Goal: Task Accomplishment & Management: Complete application form

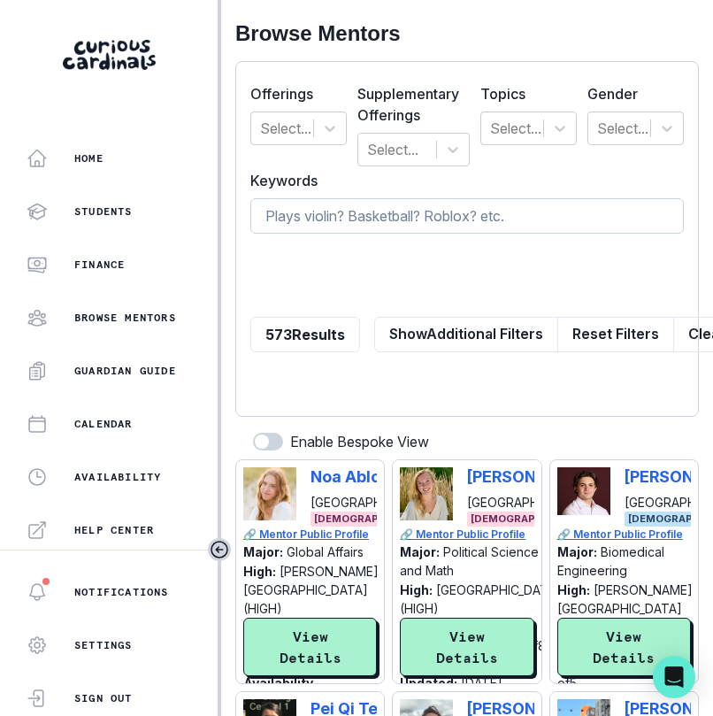
click at [420, 227] on input at bounding box center [467, 215] width 434 height 35
type input "c"
type input "e"
type input "ervice"
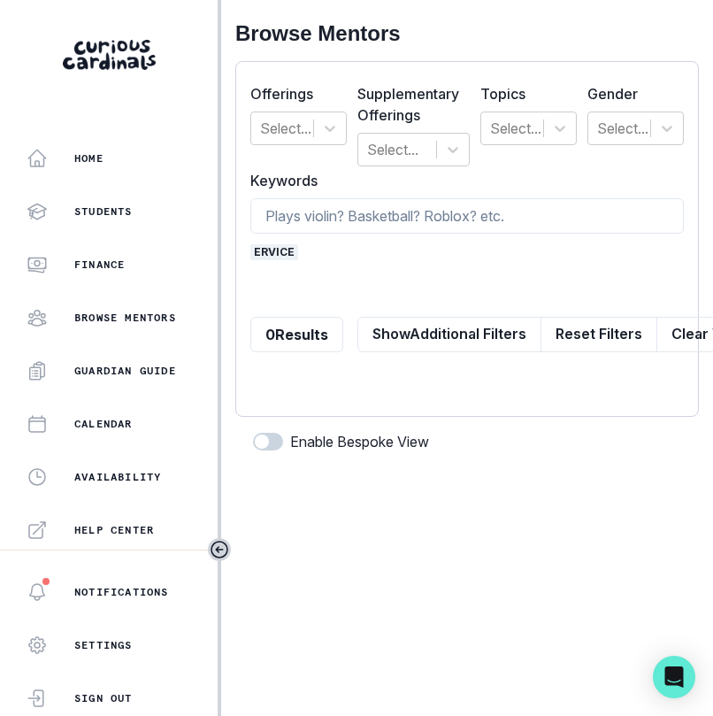
type input "d"
type input "biology"
type input "law"
click at [287, 244] on span "ervice" at bounding box center [274, 252] width 48 height 16
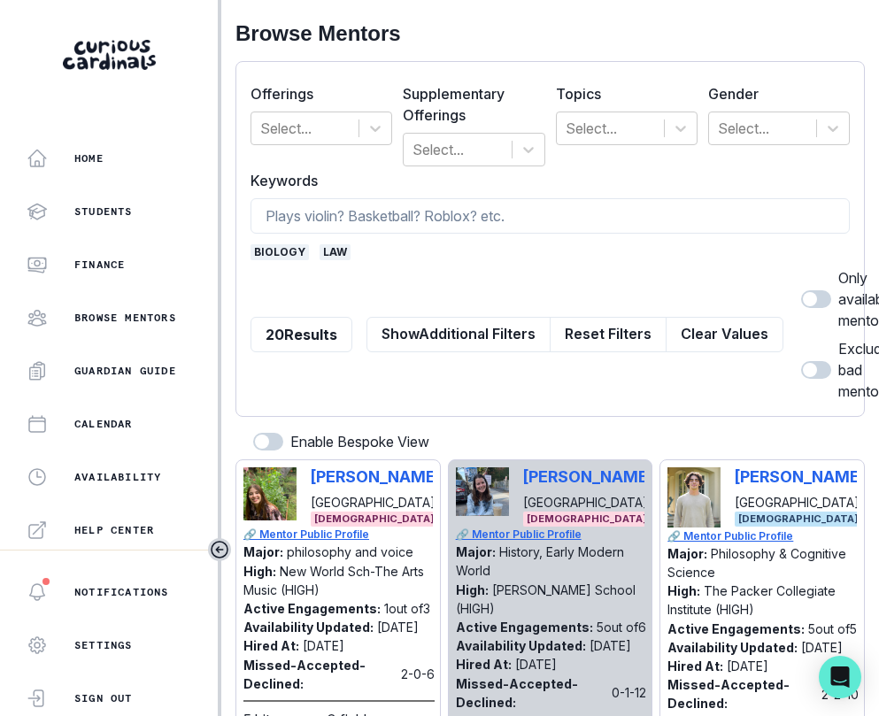
click at [712, 290] on span at bounding box center [816, 299] width 30 height 18
click at [712, 289] on input "checkbox" at bounding box center [800, 289] width 1 height 1
checkbox input "true"
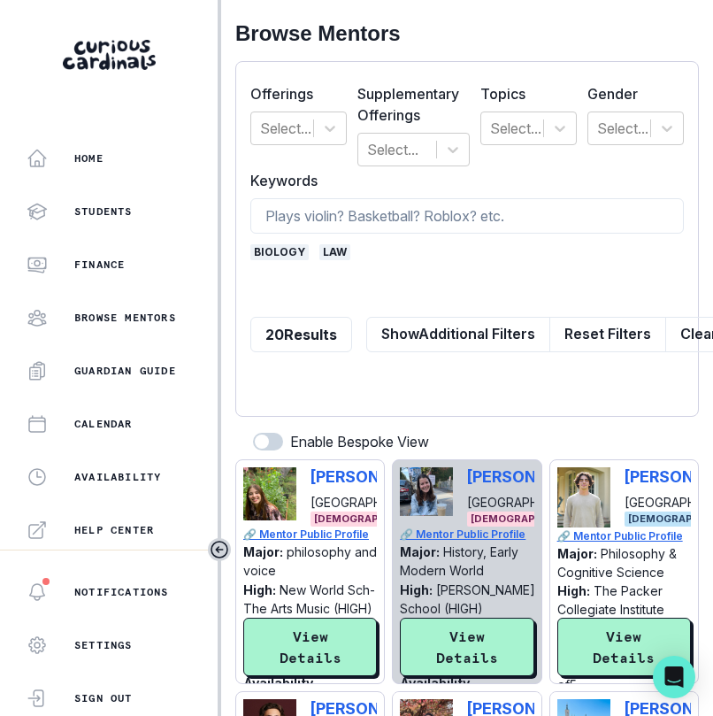
scroll to position [181, 0]
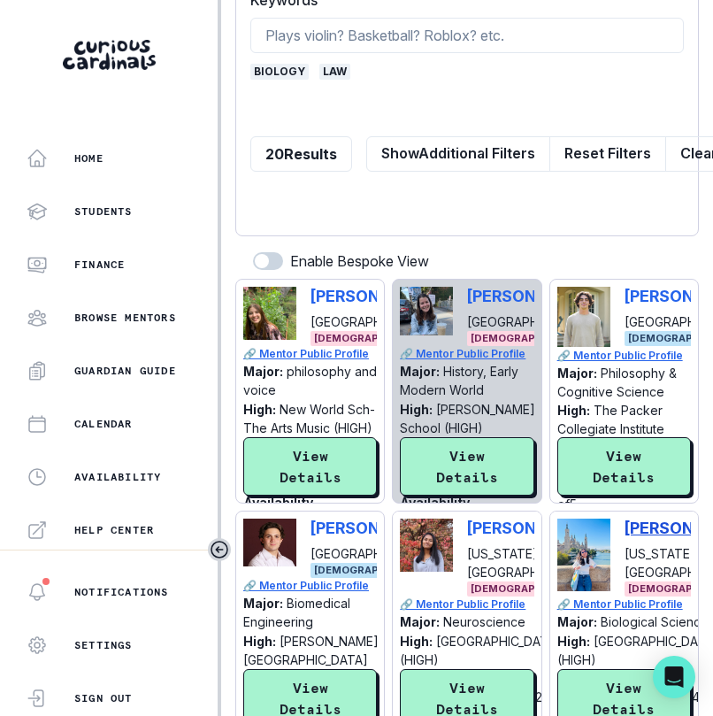
click at [632, 519] on p "[PERSON_NAME]" at bounding box center [690, 528] width 130 height 19
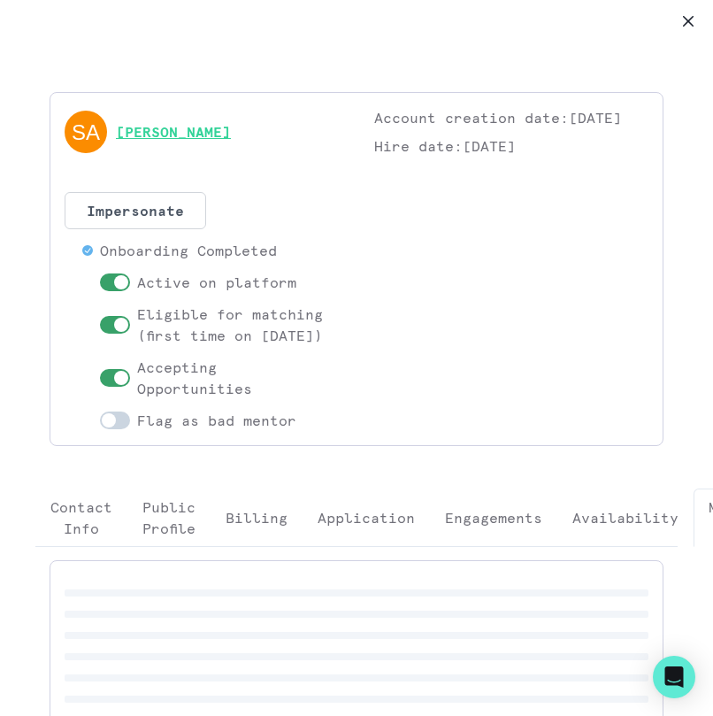
click at [136, 138] on link "[PERSON_NAME]" at bounding box center [173, 131] width 115 height 21
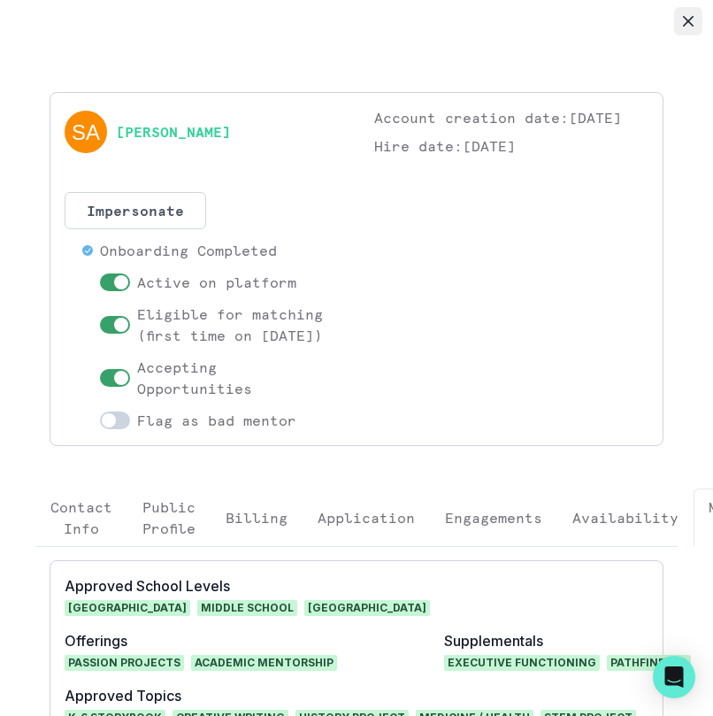
click at [683, 16] on icon "Close" at bounding box center [688, 21] width 11 height 11
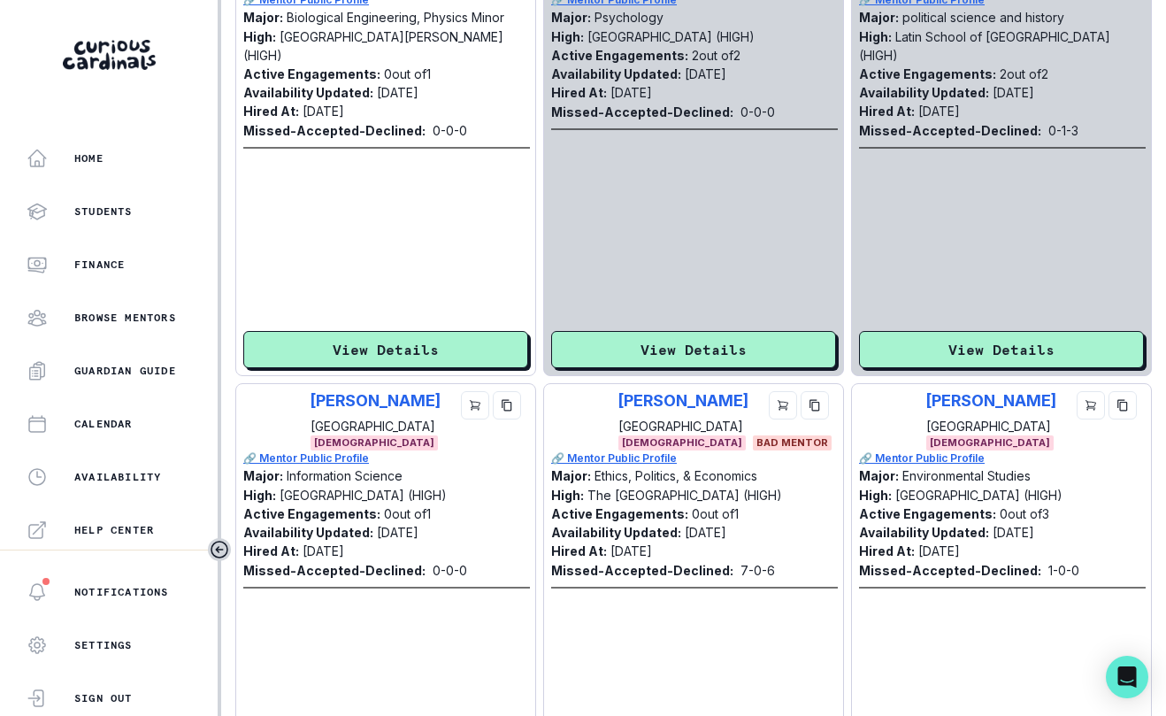
scroll to position [370, 0]
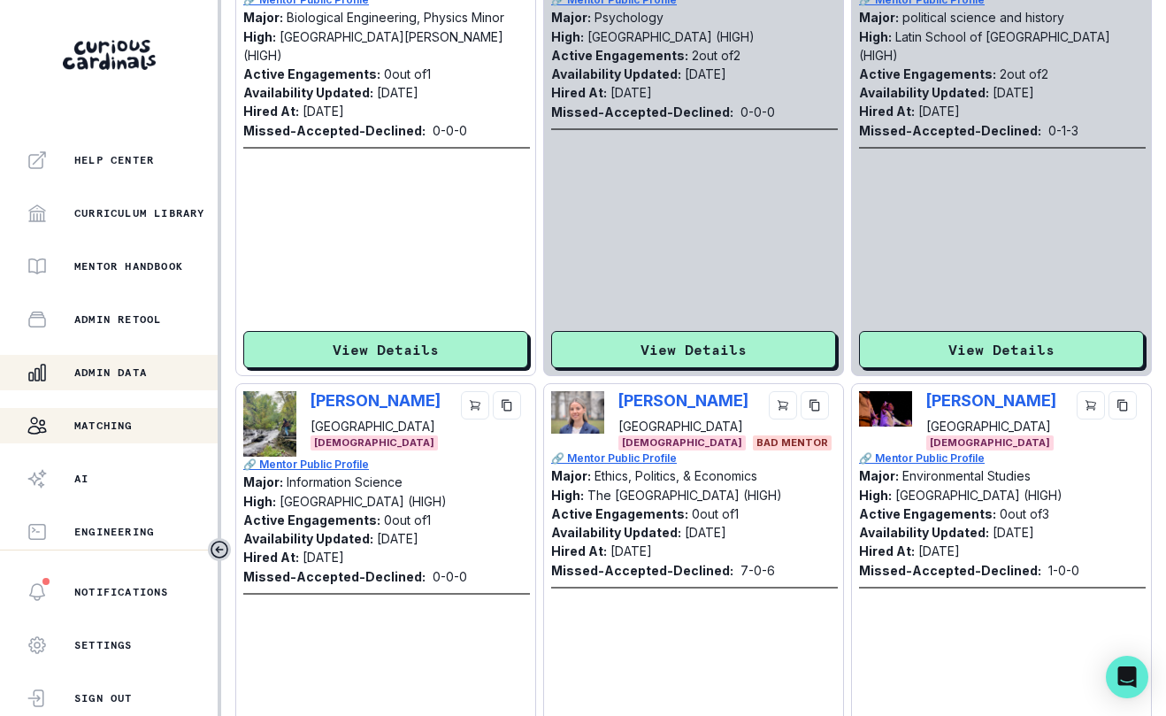
click at [74, 368] on p "Admin Data" at bounding box center [110, 372] width 73 height 14
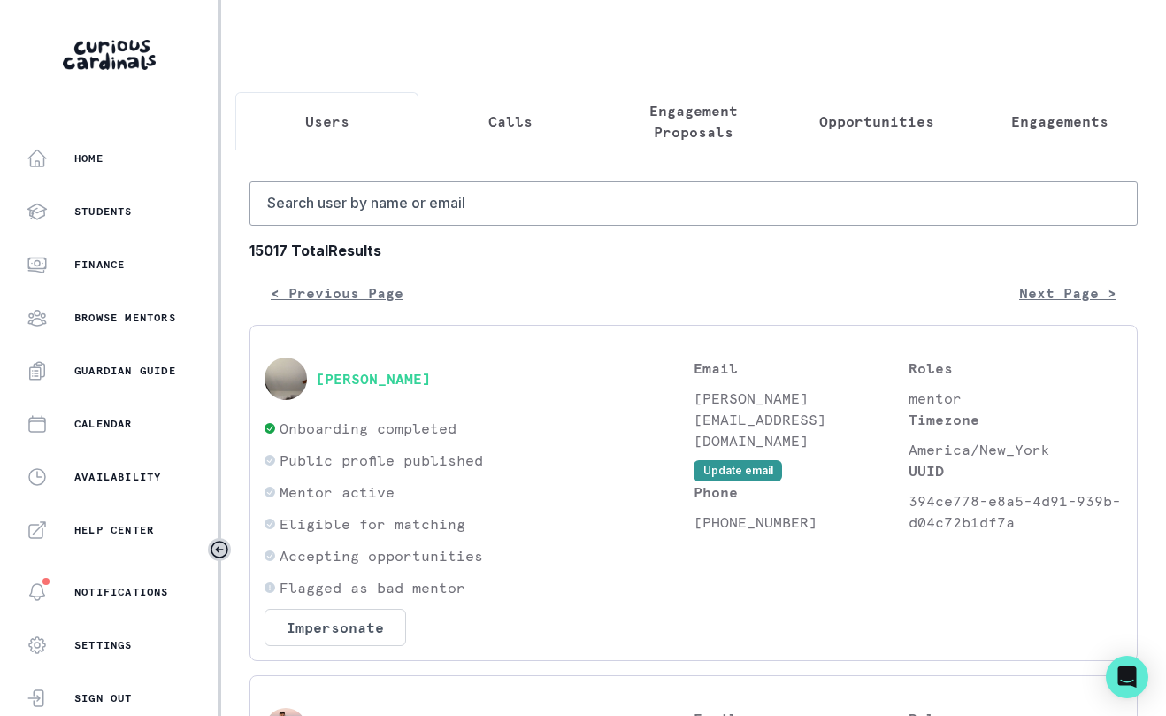
click at [491, 113] on button "Calls" at bounding box center [510, 121] width 183 height 58
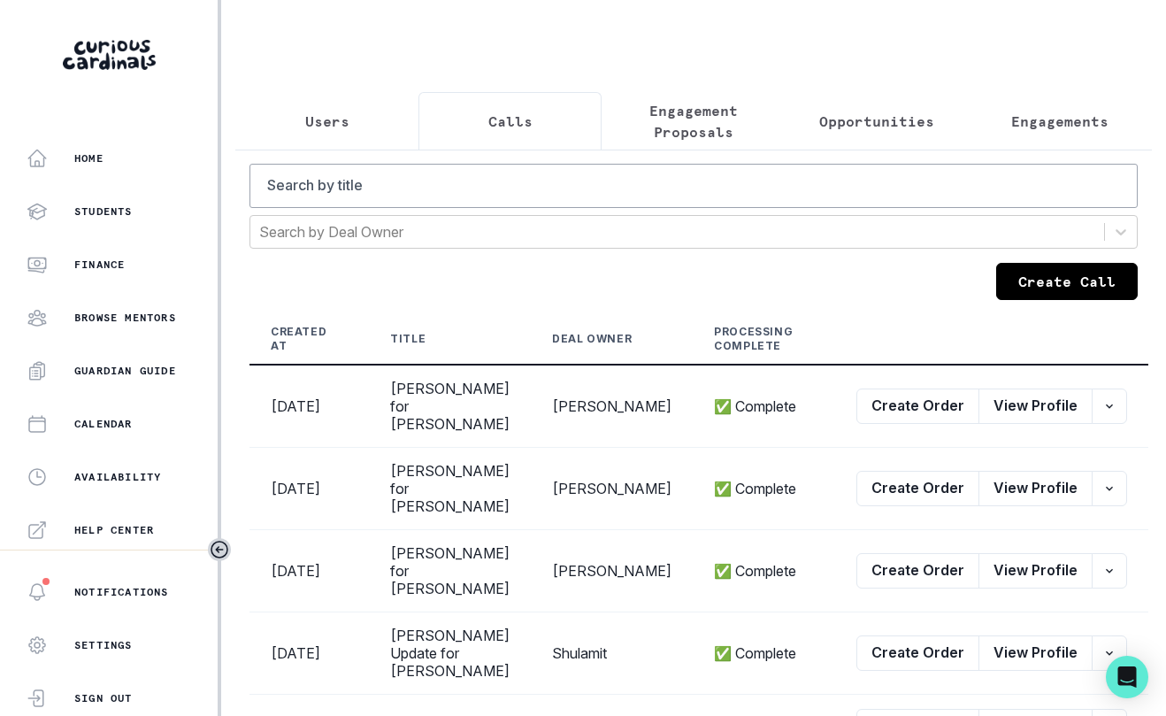
click at [712, 296] on button "Create Call" at bounding box center [1067, 281] width 142 height 37
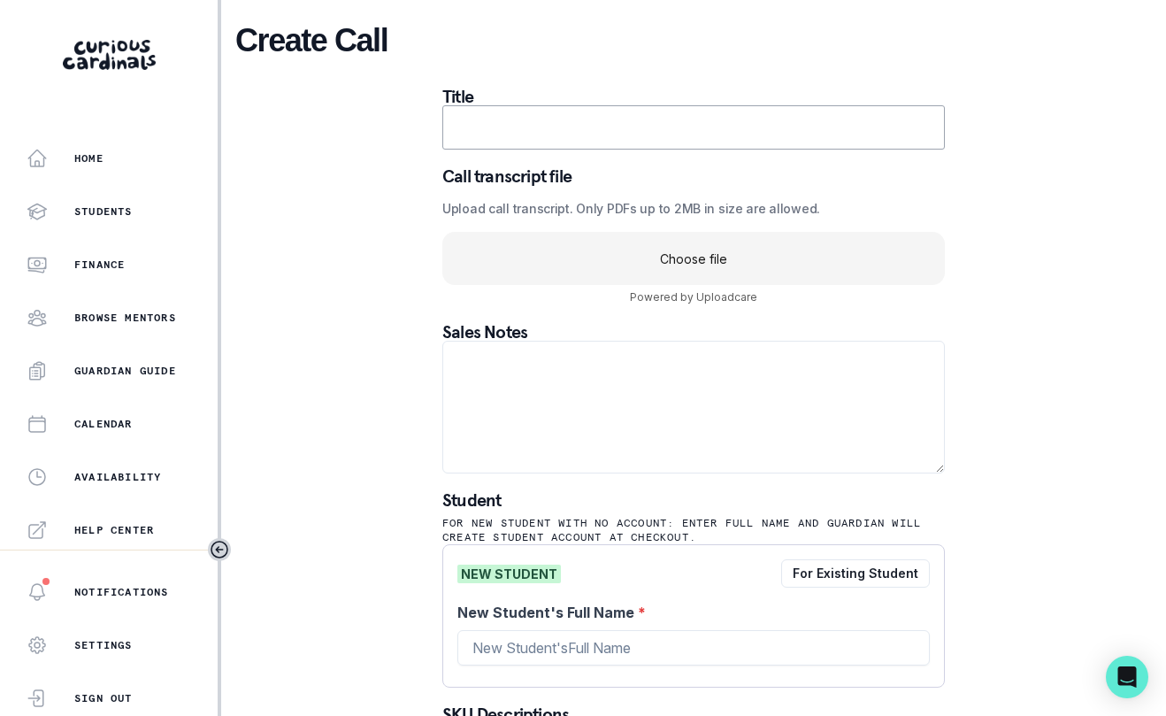
click at [686, 271] on uc-drop-area "Choose file" at bounding box center [693, 258] width 503 height 53
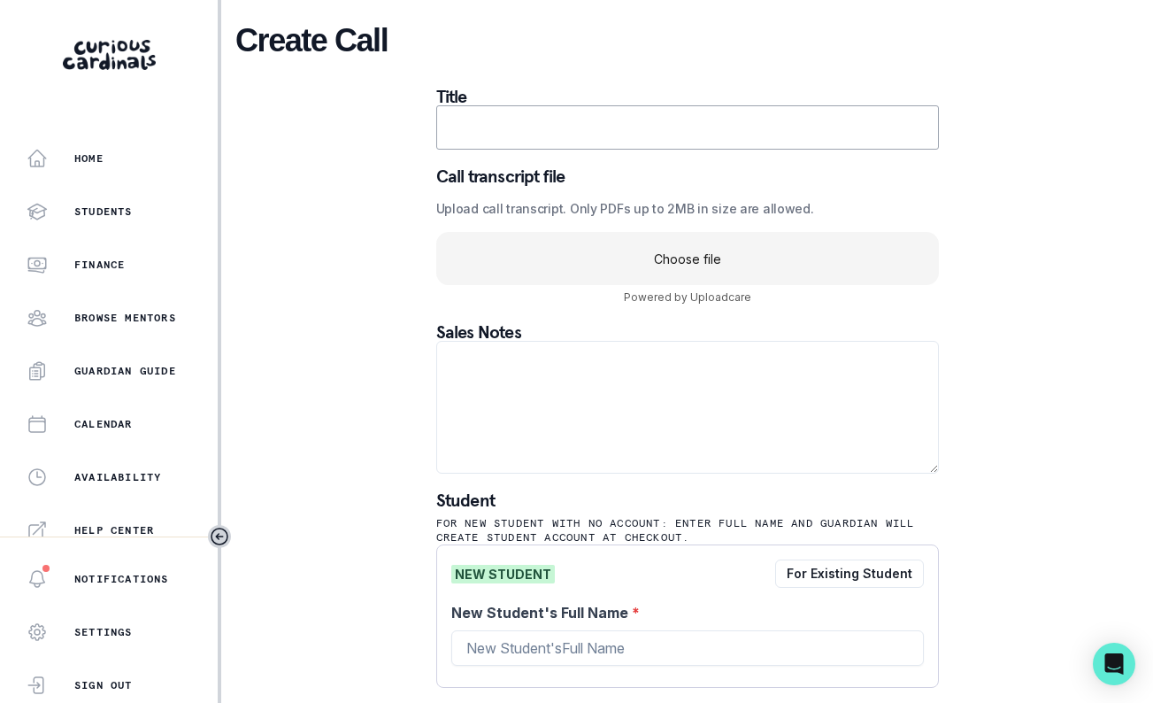
click at [712, 258] on uc-drop-area "Choose file" at bounding box center [687, 258] width 503 height 53
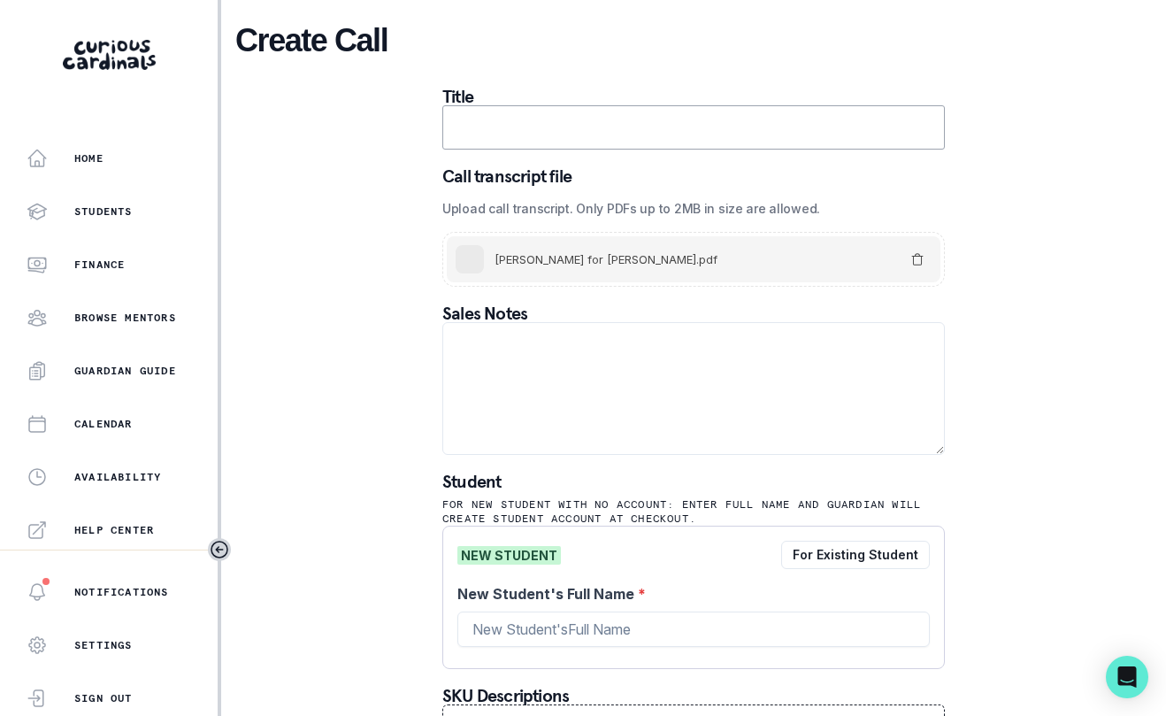
click at [608, 138] on input "text" at bounding box center [693, 127] width 503 height 44
type input "[PERSON_NAME] for [PERSON_NAME]"
click at [552, 622] on input "New Student's Full Name *" at bounding box center [693, 628] width 473 height 35
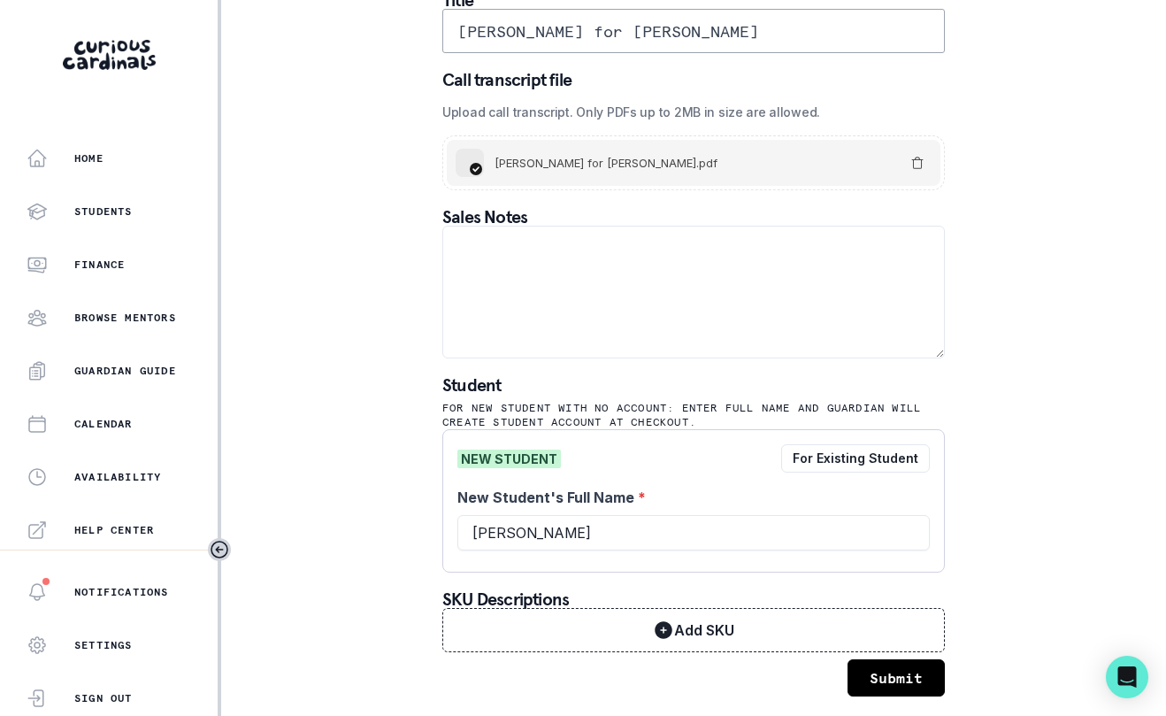
scroll to position [98, 0]
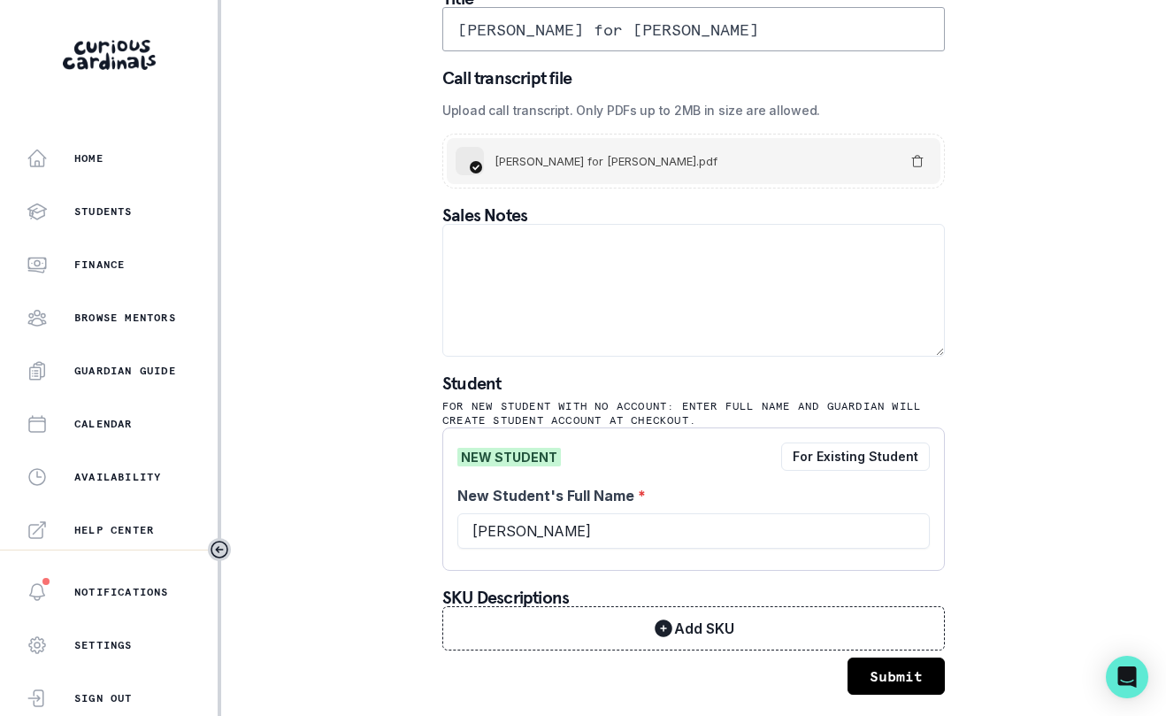
type input "[PERSON_NAME]"
click at [712, 682] on button "Submit" at bounding box center [896, 675] width 97 height 37
